Goal: Information Seeking & Learning: Learn about a topic

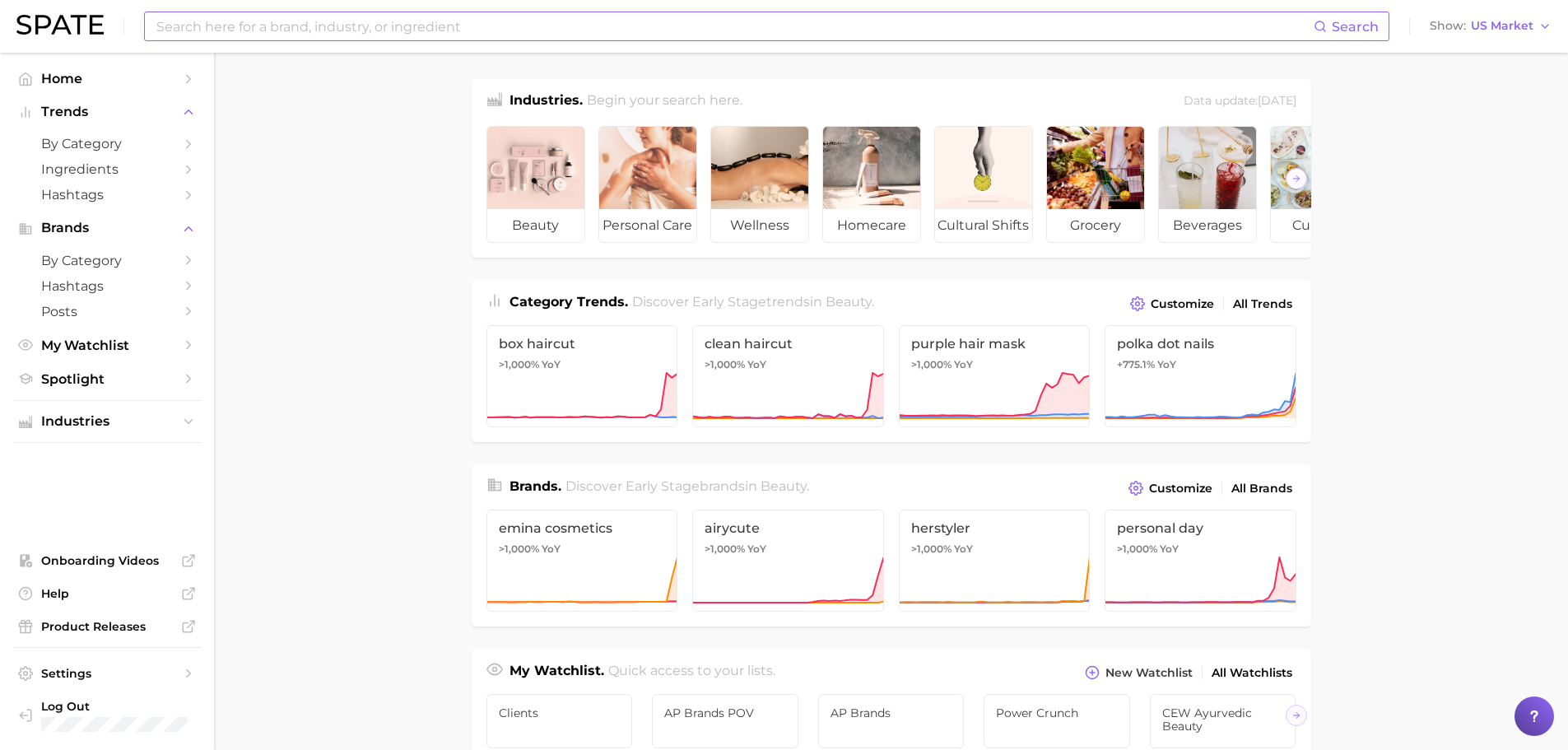
click at [286, 27] on input at bounding box center [734, 26] width 1159 height 28
type input "[PERSON_NAME]"
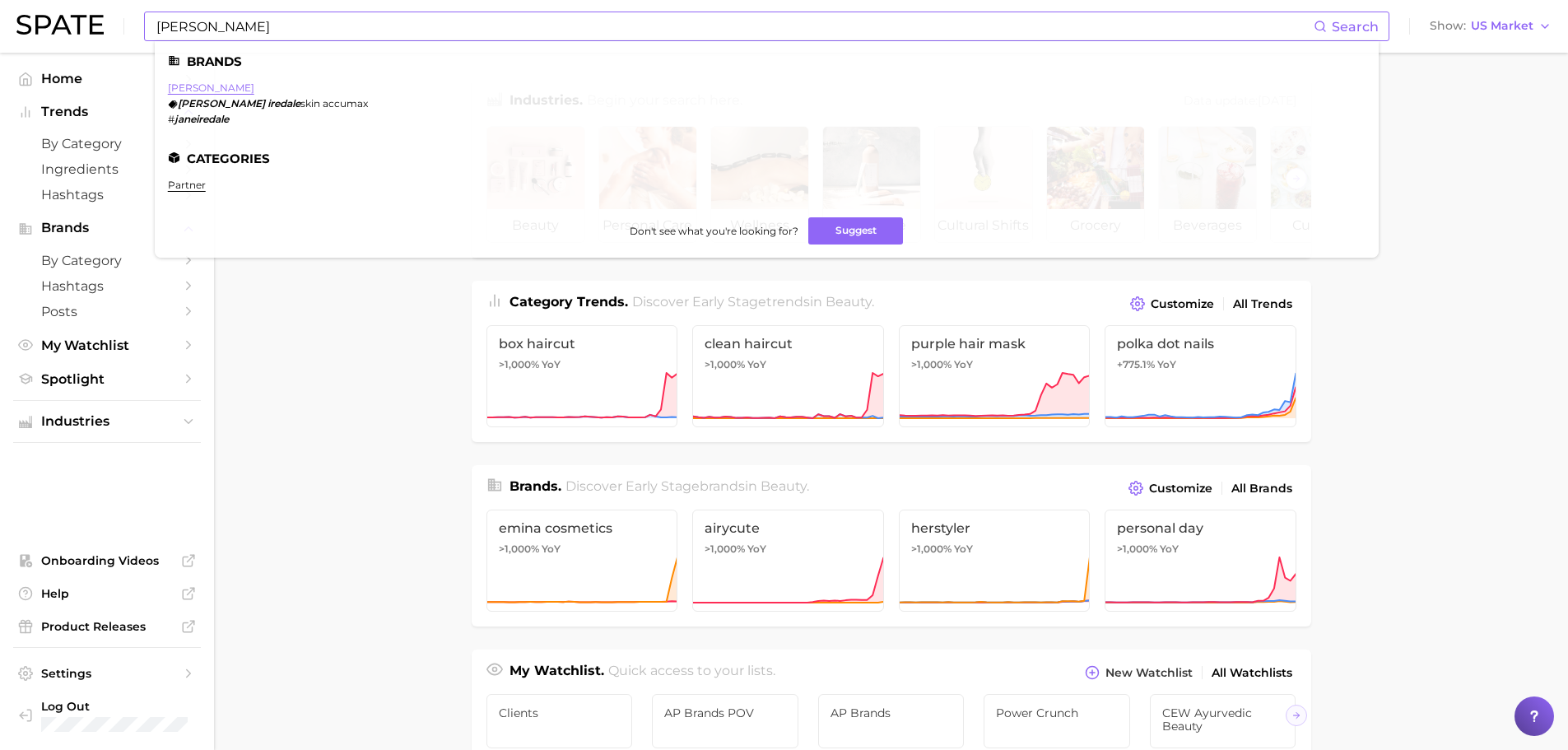
click at [215, 91] on link "[PERSON_NAME]" at bounding box center [211, 87] width 86 height 13
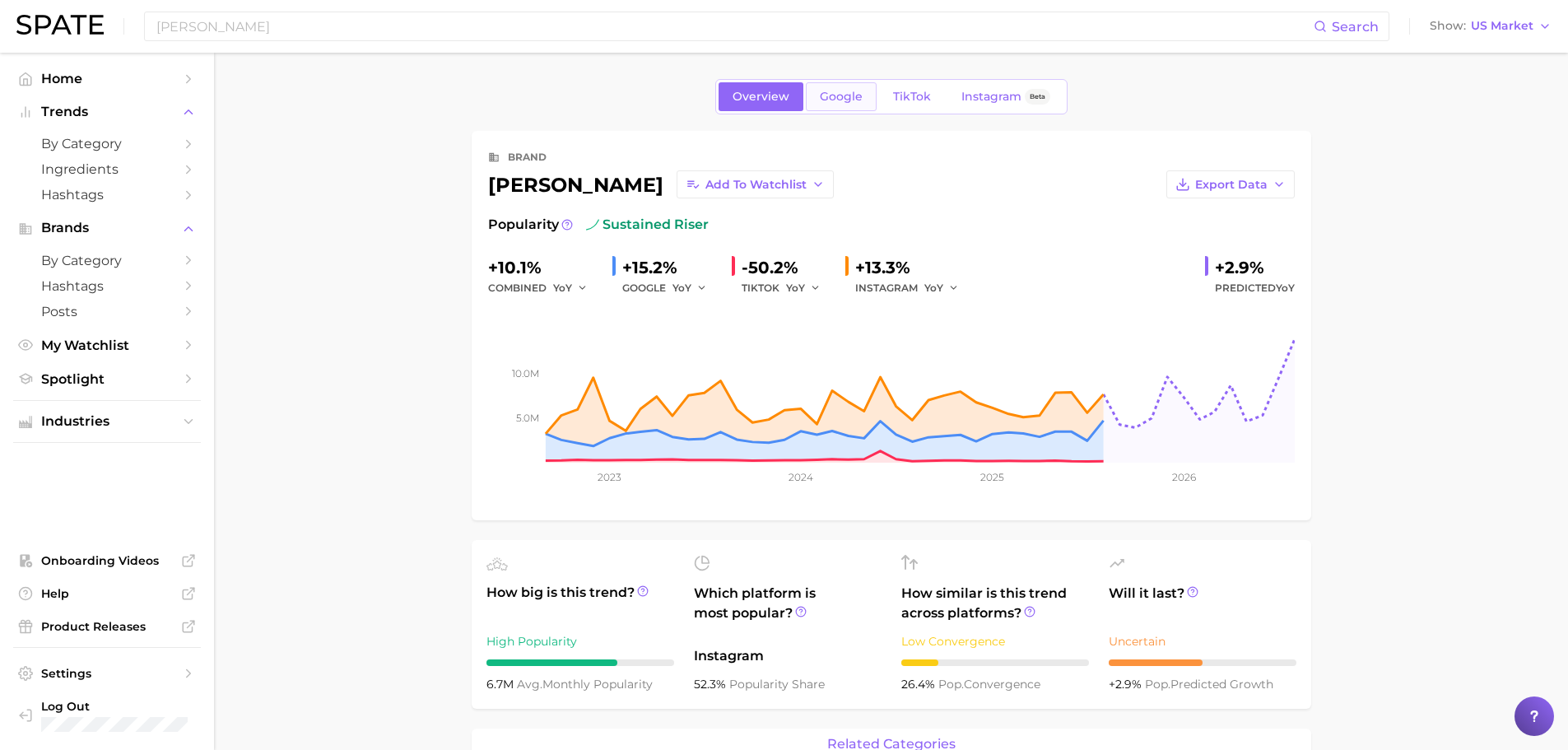
click at [828, 96] on span "Google" at bounding box center [841, 96] width 43 height 14
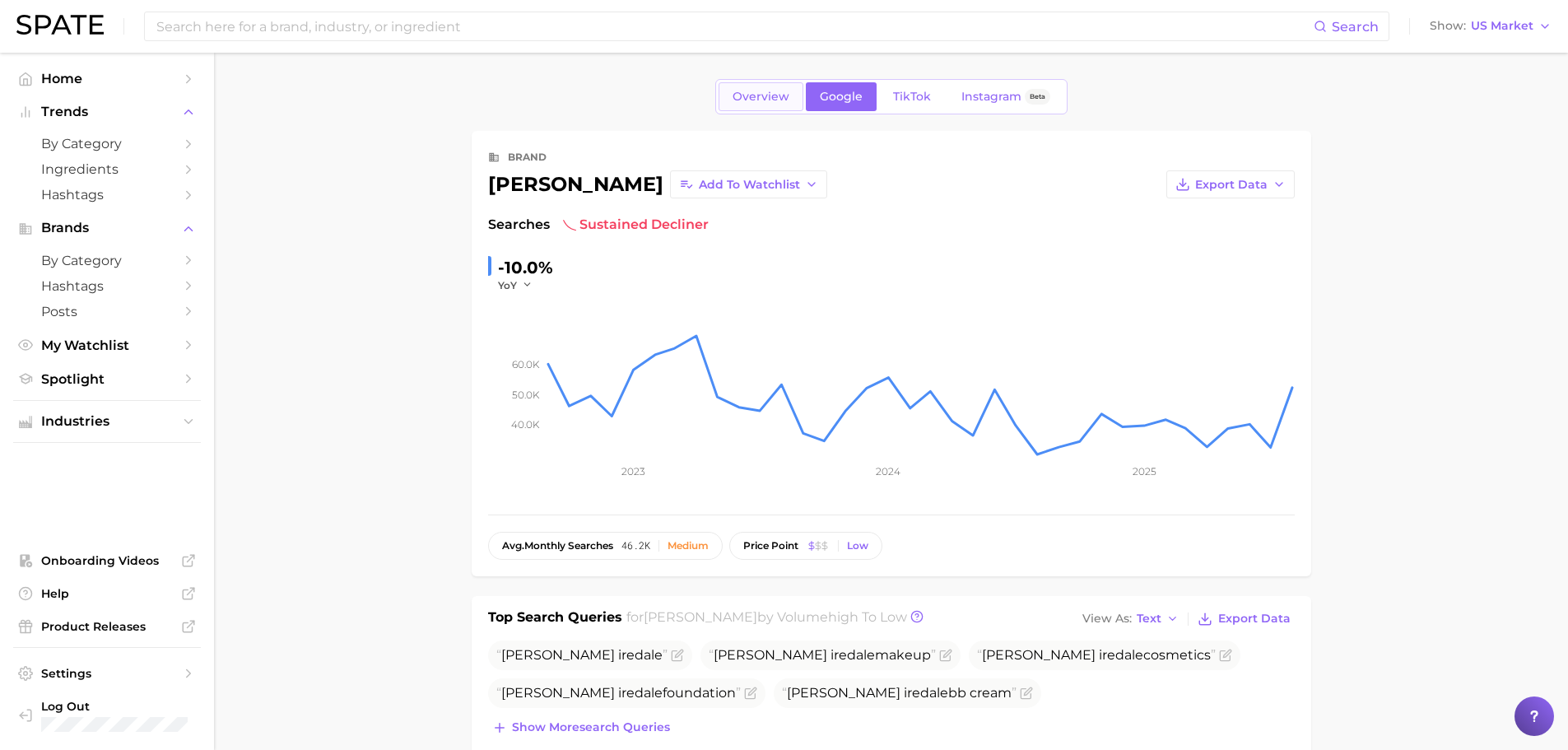
click at [779, 98] on span "Overview" at bounding box center [761, 96] width 57 height 14
